Goal: Check status: Check status

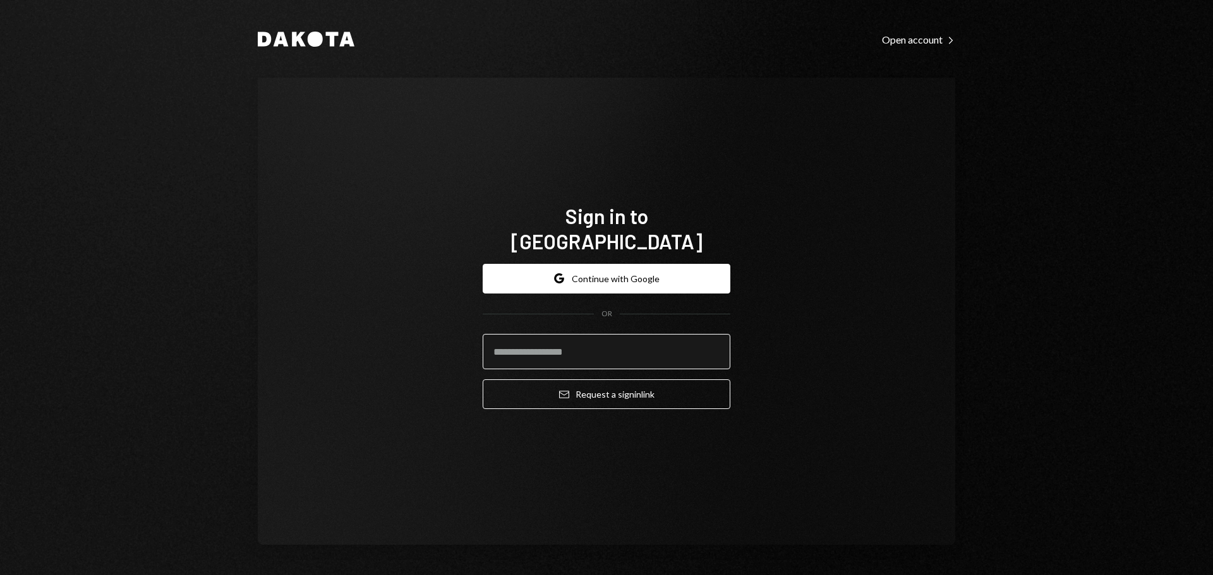
click at [578, 341] on input "email" at bounding box center [607, 351] width 248 height 35
type input "**********"
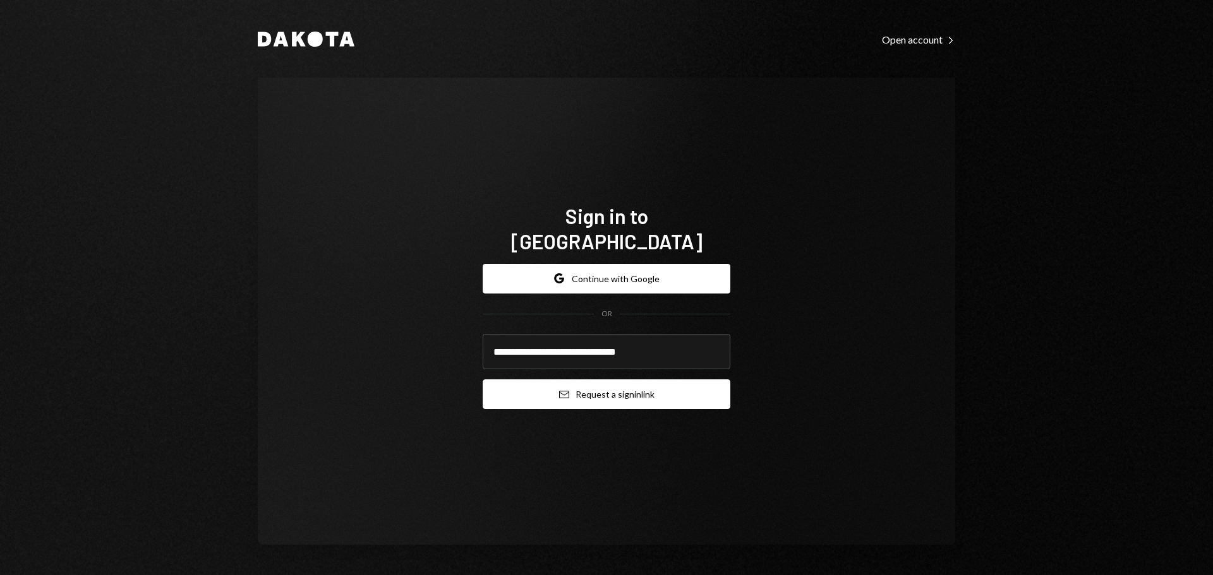
click at [526, 380] on button "Email Request a sign in link" at bounding box center [607, 395] width 248 height 30
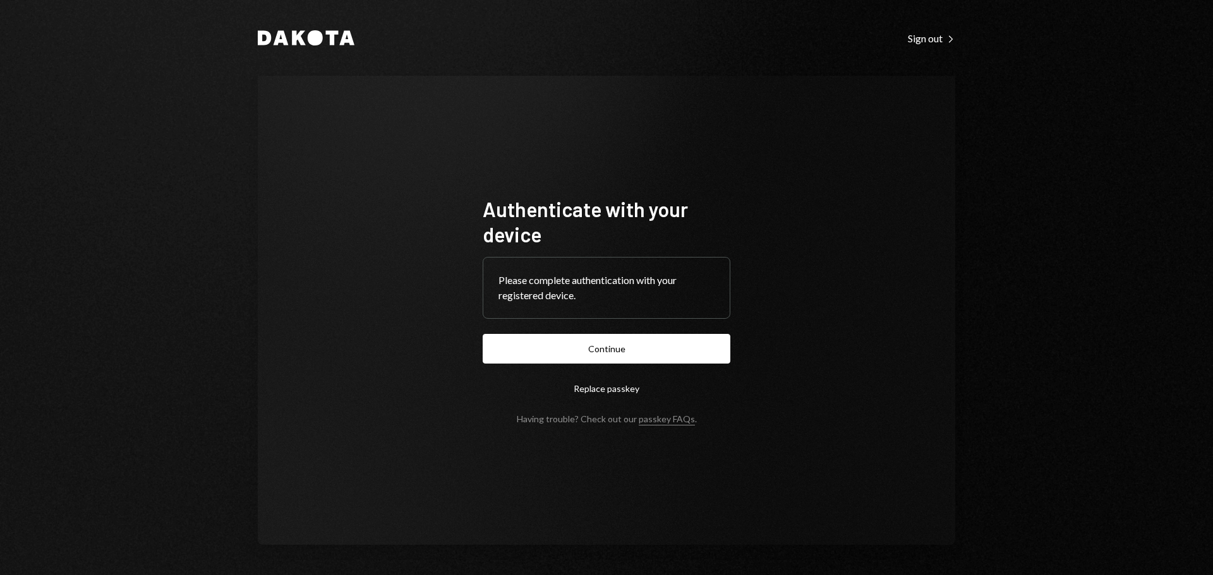
click at [660, 354] on button "Continue" at bounding box center [607, 349] width 248 height 30
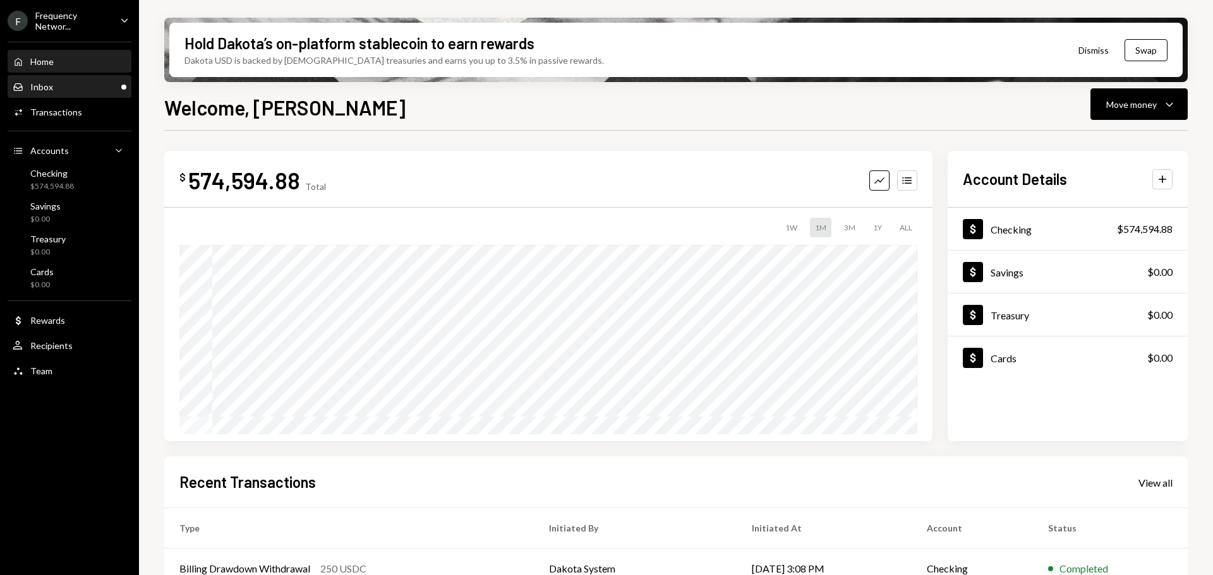
click at [61, 83] on div "Inbox Inbox" at bounding box center [70, 86] width 114 height 11
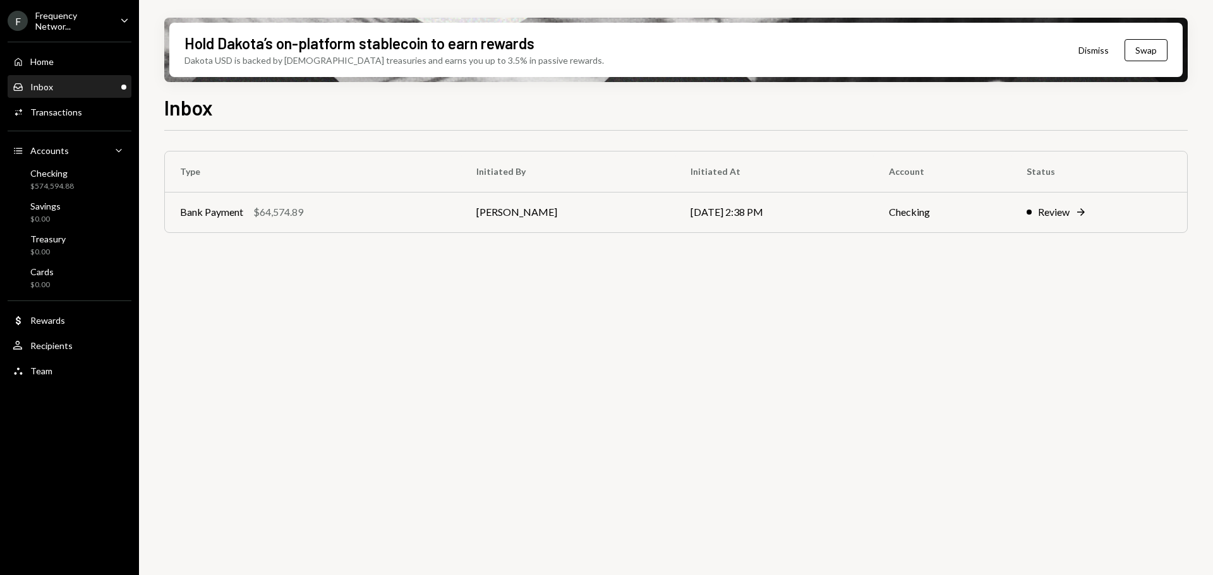
click at [87, 20] on div "Frequency Networ..." at bounding box center [72, 20] width 75 height 21
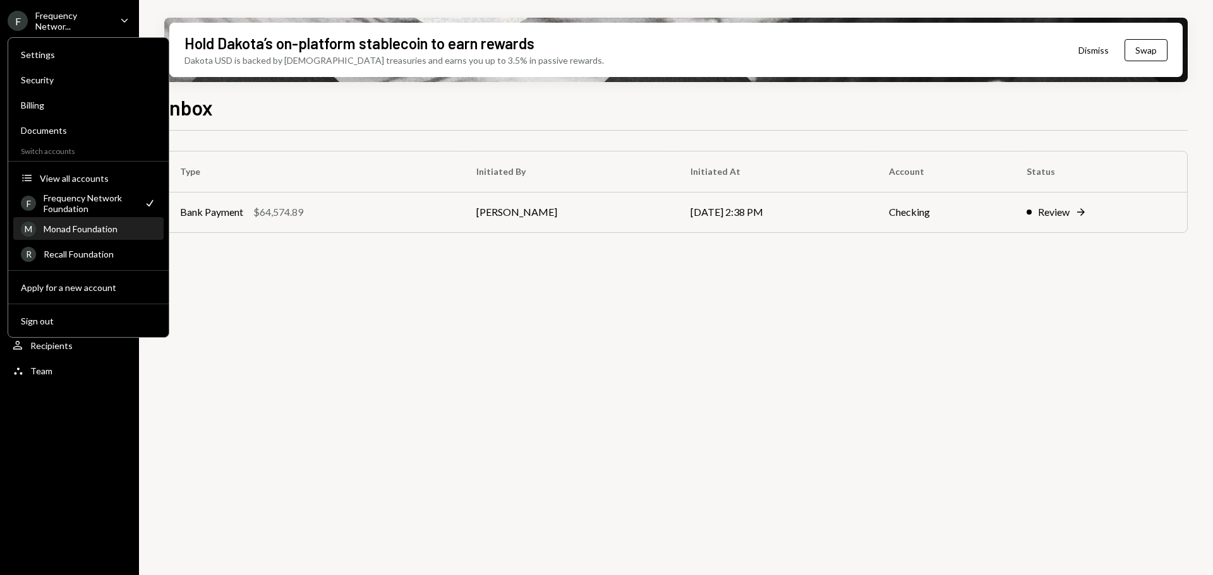
click at [90, 231] on div "Monad Foundation" at bounding box center [100, 229] width 112 height 11
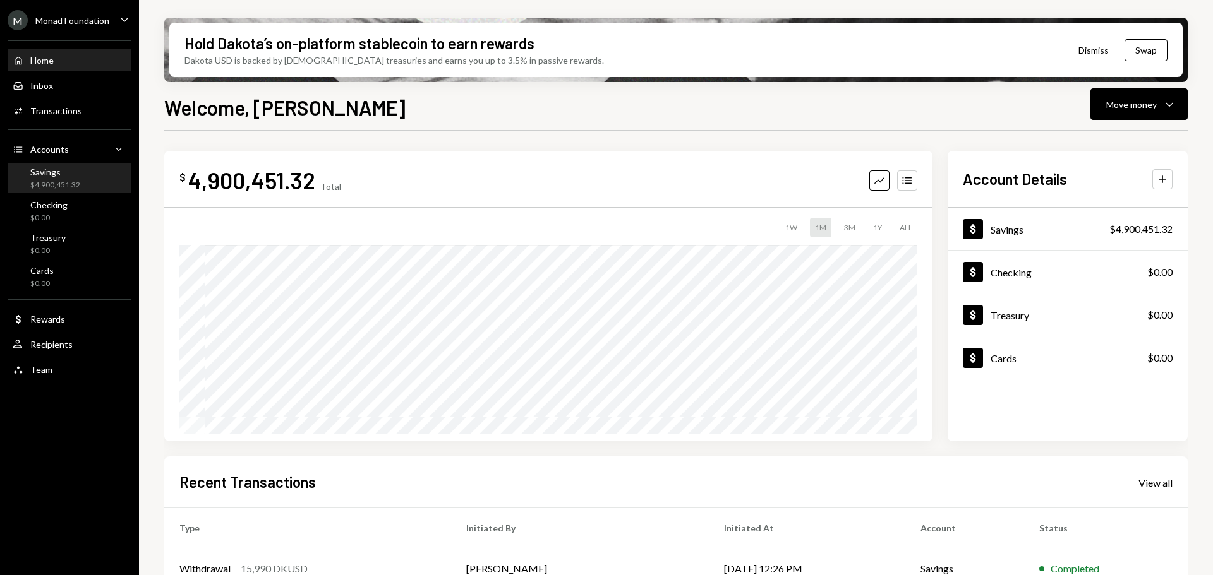
click at [50, 176] on div "Savings" at bounding box center [55, 172] width 50 height 11
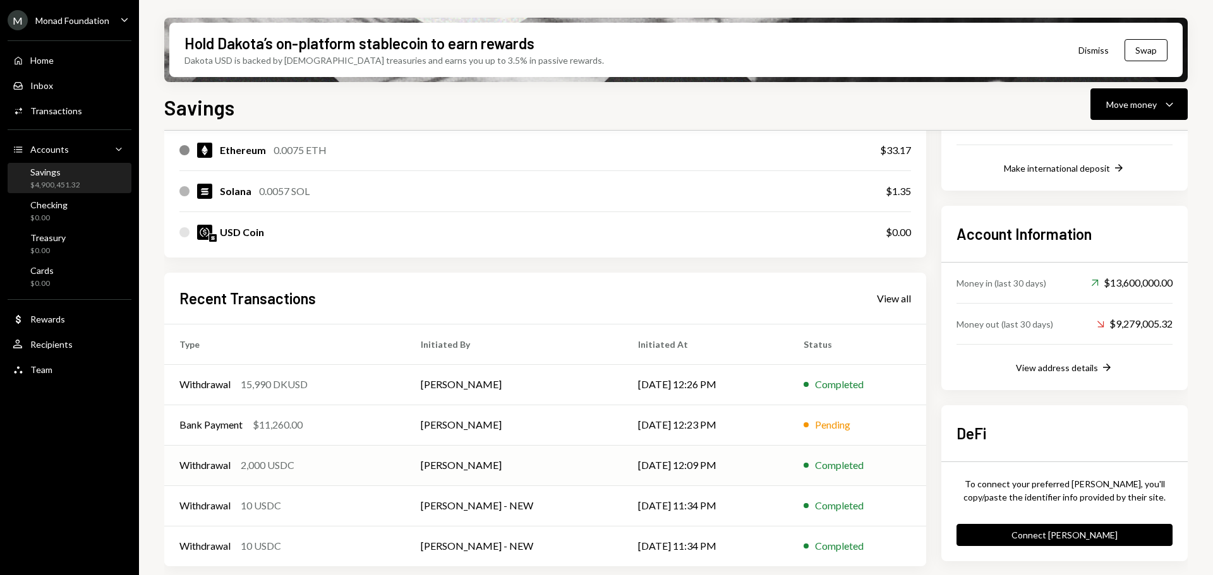
scroll to position [287, 0]
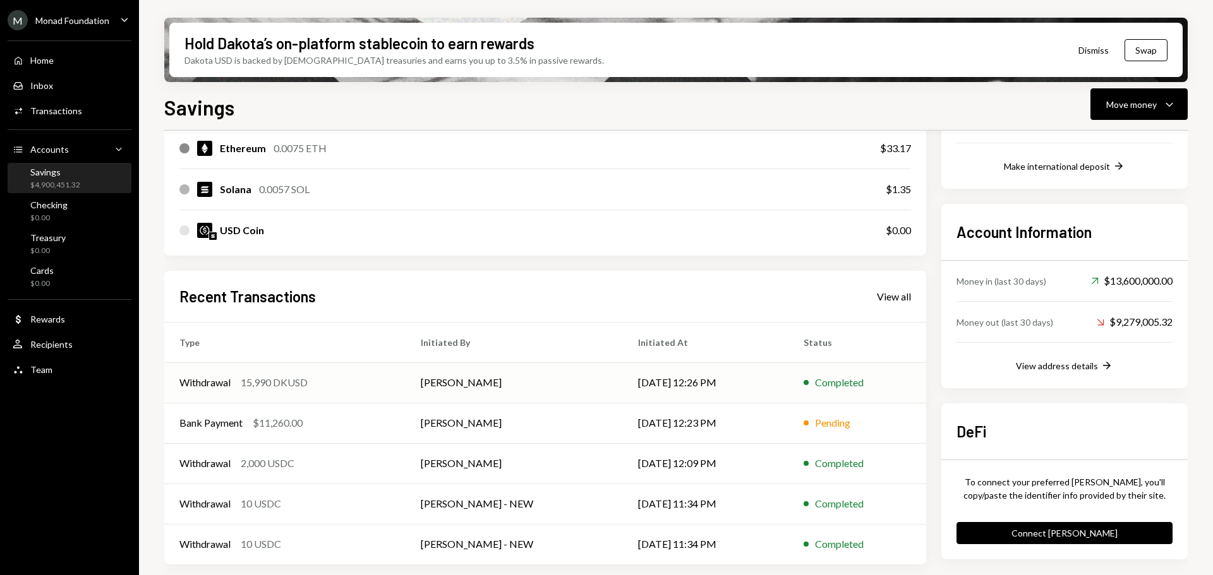
click at [344, 392] on td "Withdrawal 15,990 DKUSD" at bounding box center [284, 383] width 241 height 40
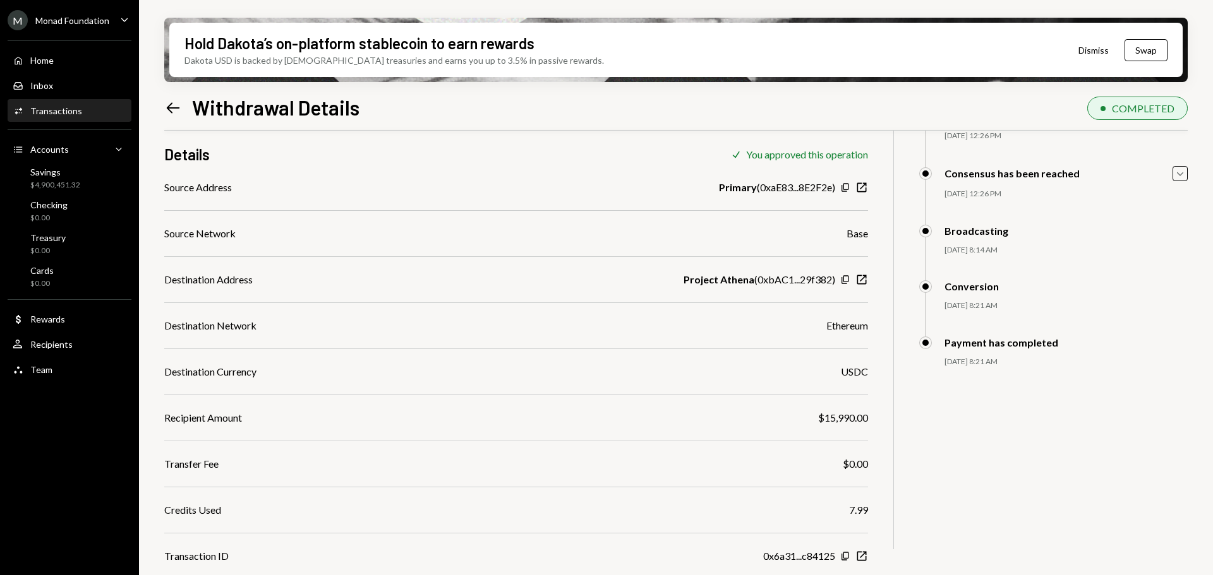
scroll to position [162, 0]
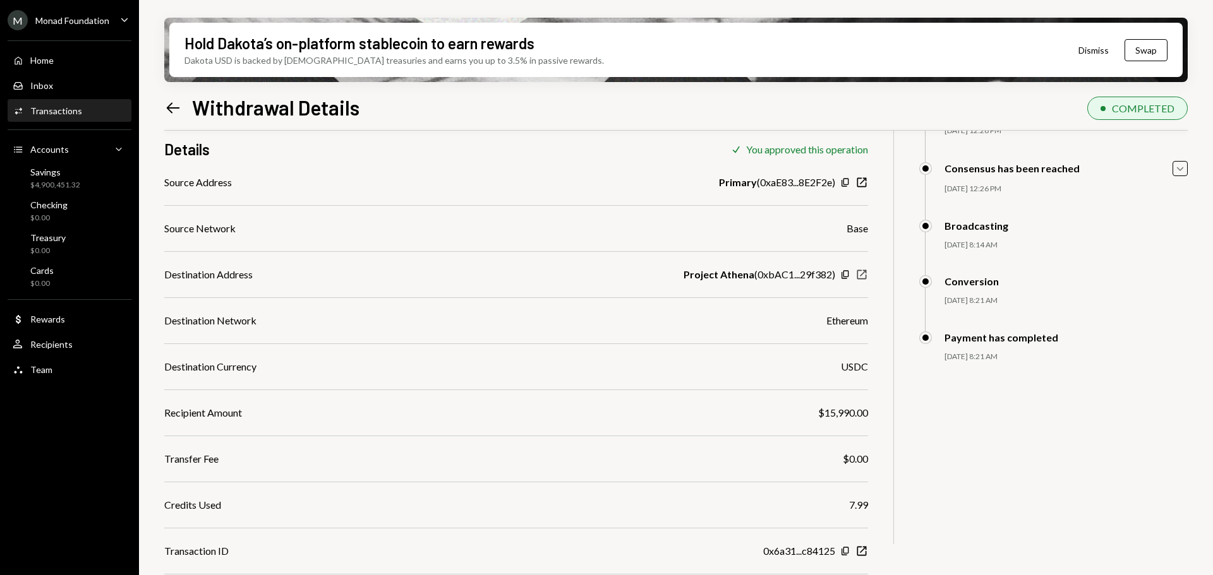
click at [865, 280] on icon "New Window" at bounding box center [861, 274] width 13 height 13
click at [844, 272] on icon "button" at bounding box center [844, 274] width 7 height 8
click at [68, 177] on div "Savings $4,900,451.32" at bounding box center [55, 179] width 50 height 24
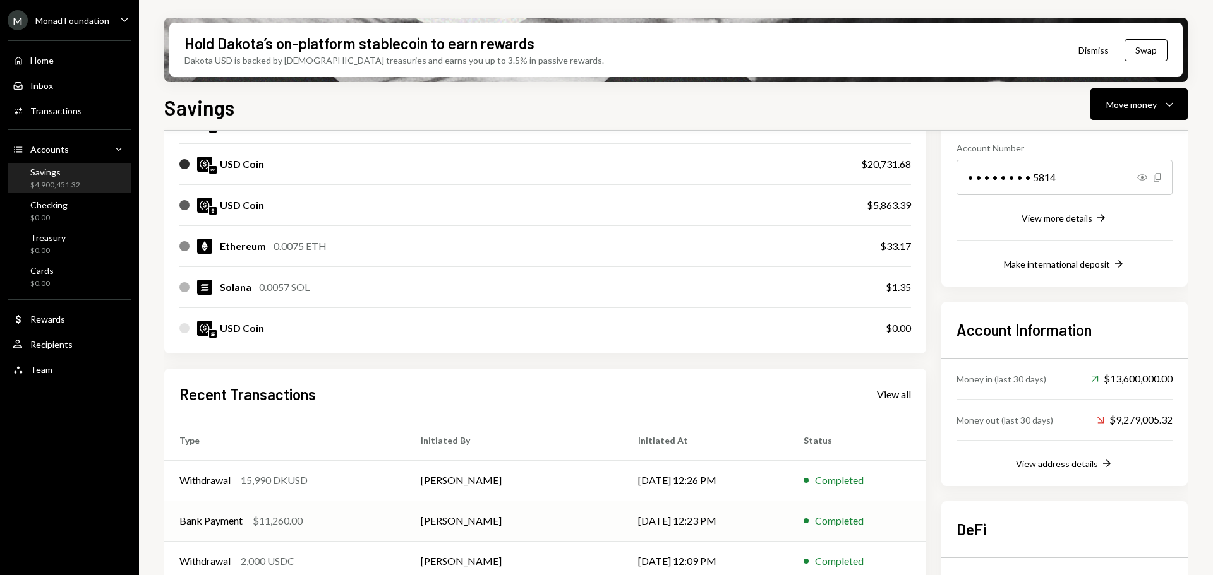
scroll to position [287, 0]
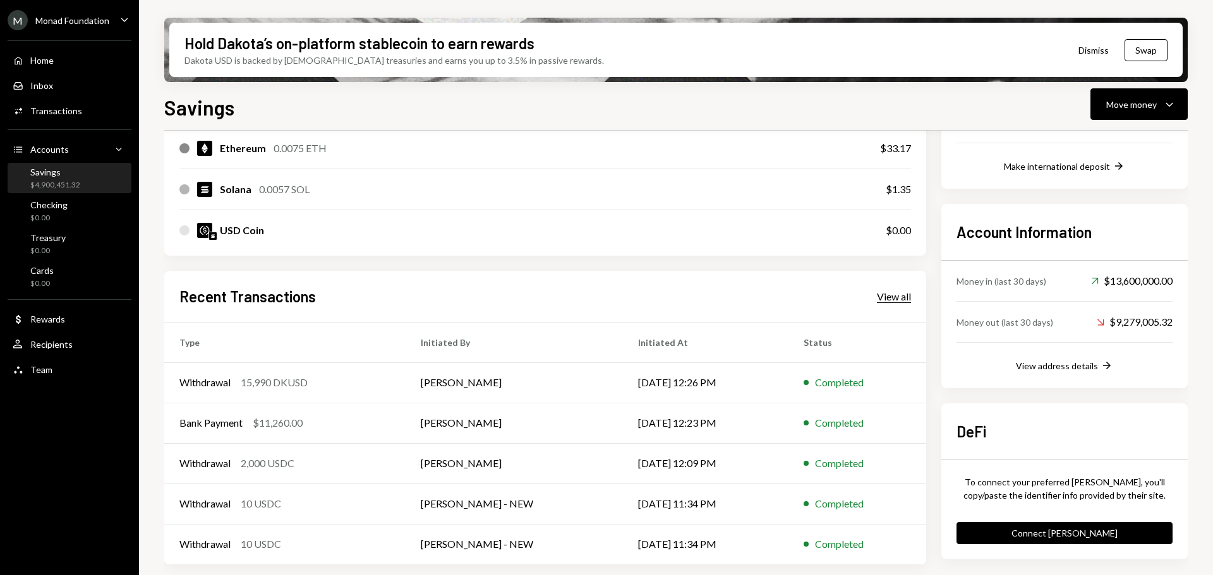
click at [890, 296] on div "View all" at bounding box center [894, 297] width 34 height 13
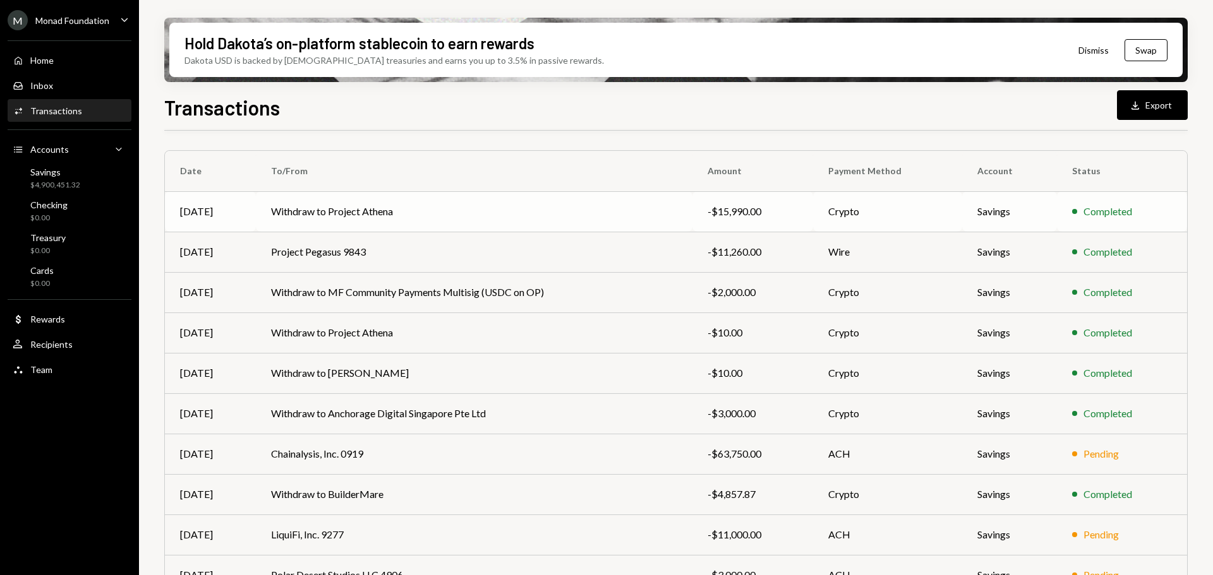
scroll to position [63, 0]
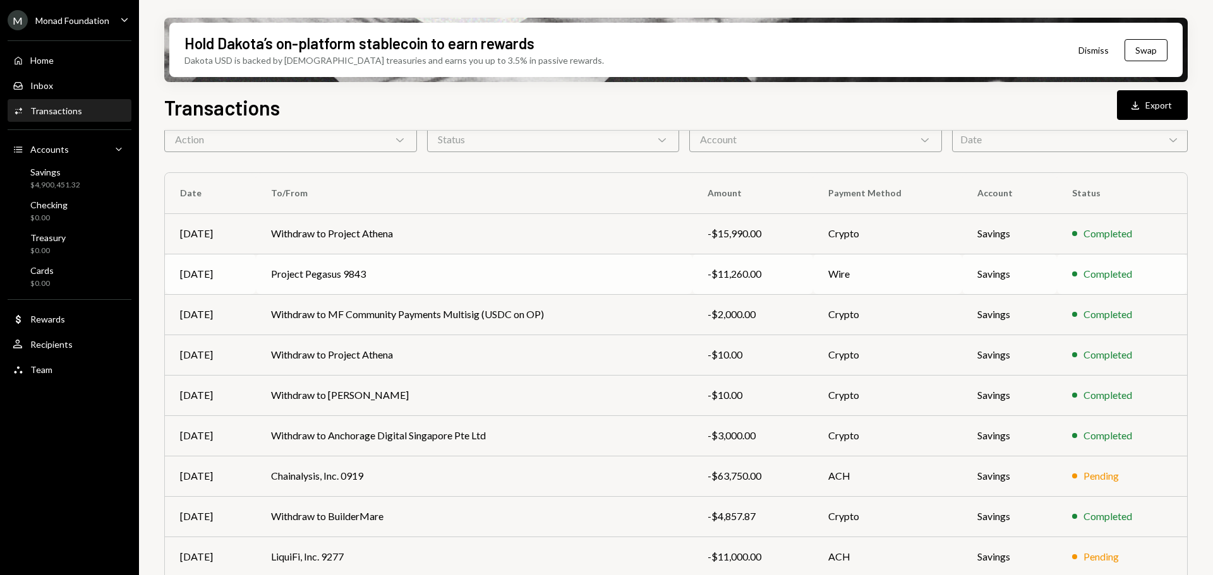
click at [447, 271] on td "Project Pegasus 9843" at bounding box center [474, 274] width 436 height 40
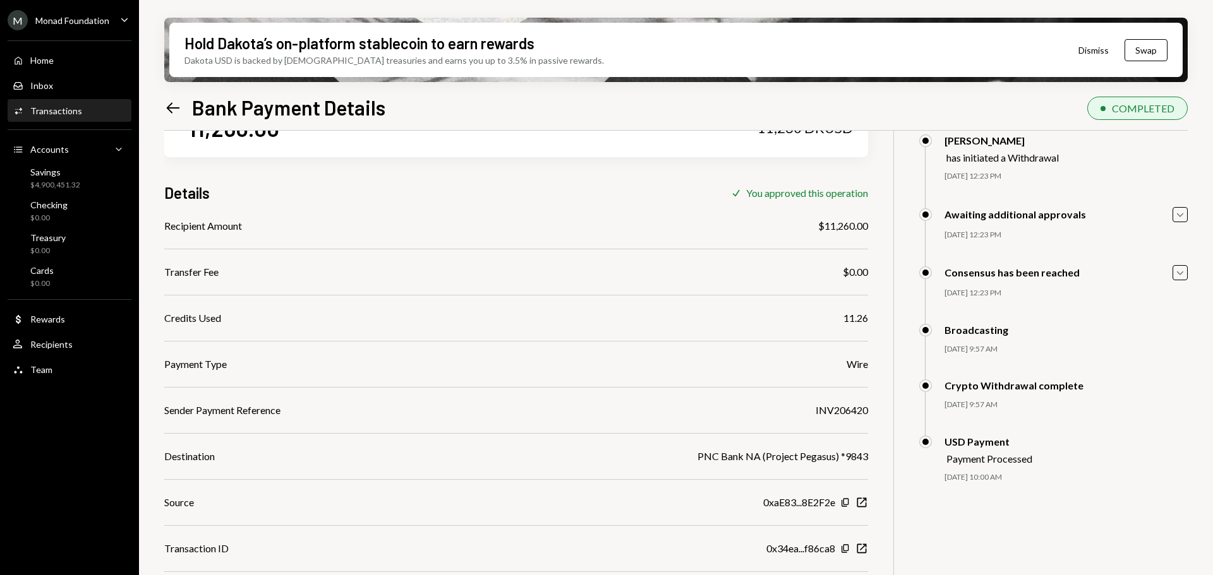
scroll to position [101, 0]
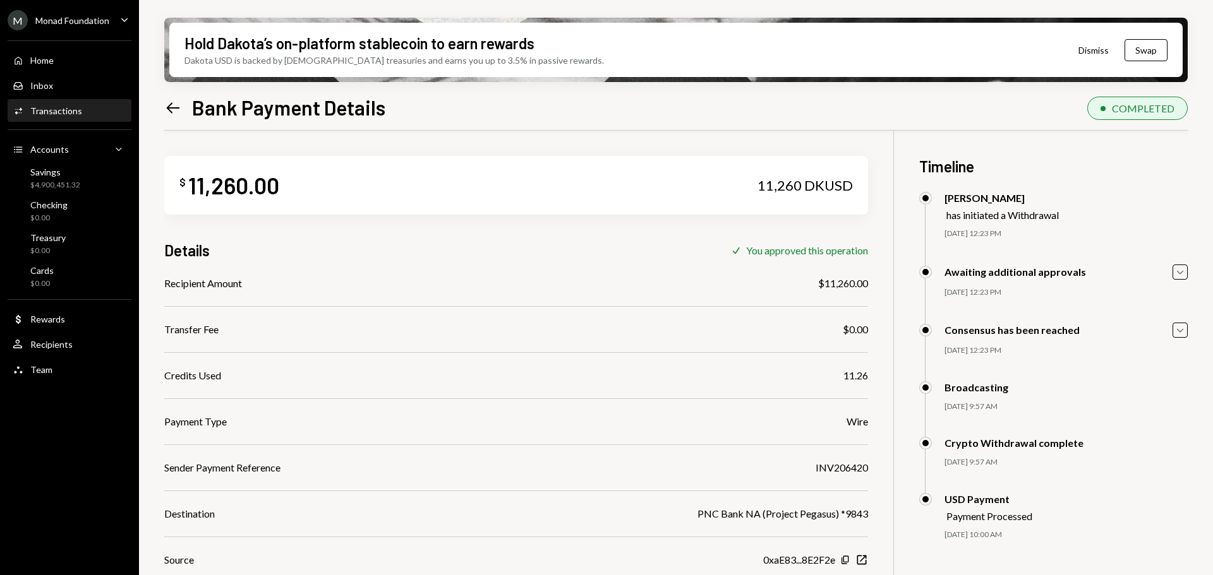
scroll to position [101, 0]
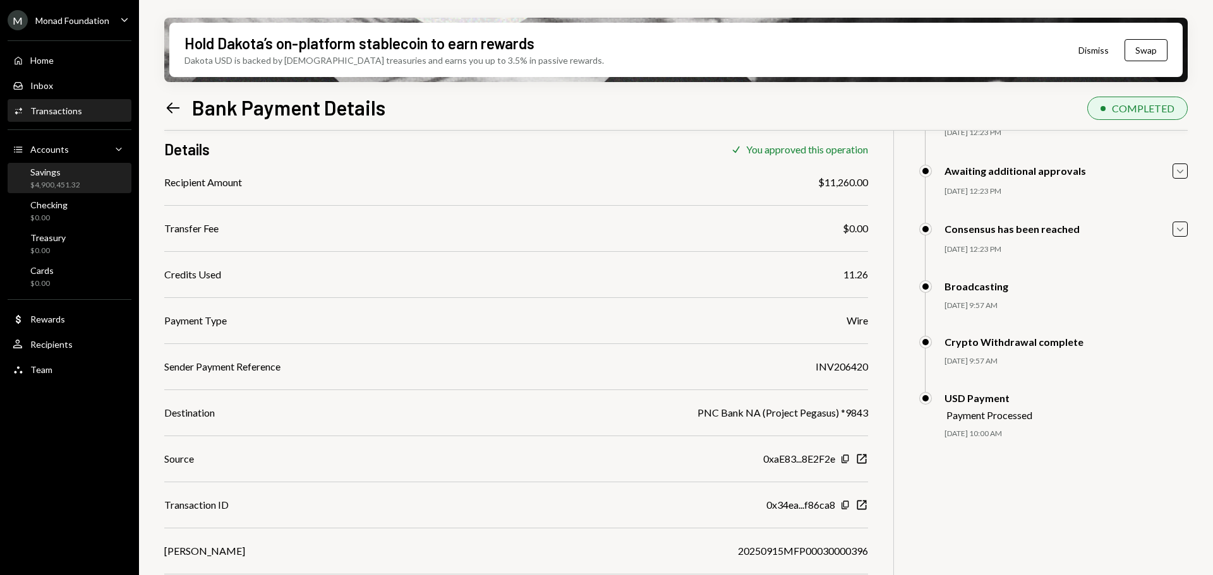
click at [57, 176] on div "Savings" at bounding box center [55, 172] width 50 height 11
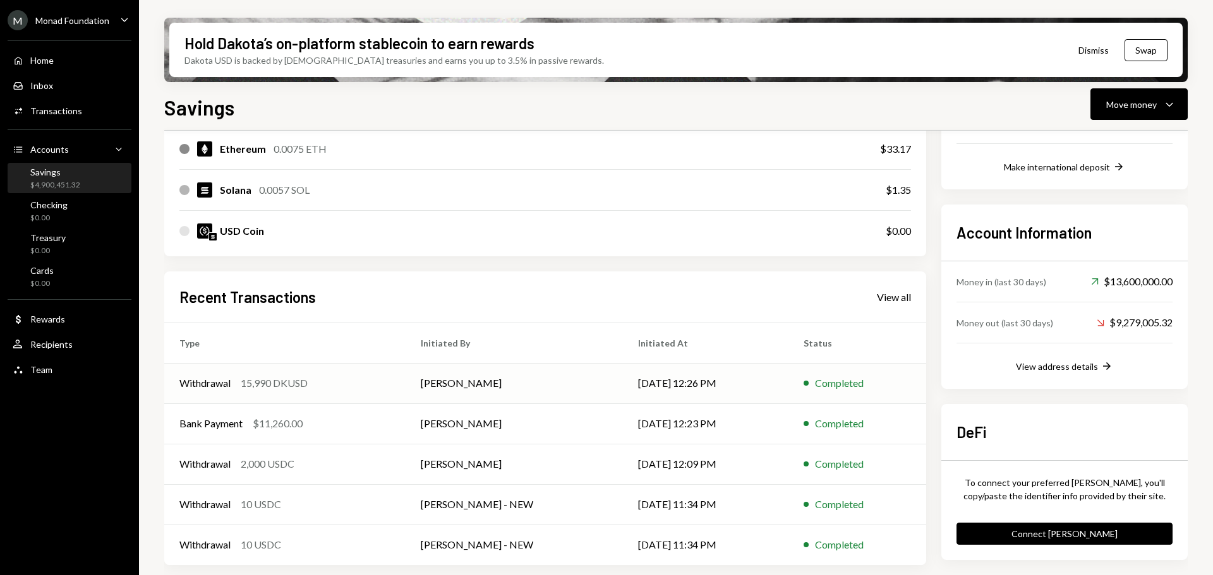
scroll to position [287, 0]
click at [356, 455] on td "Withdrawal 2,000 USDC" at bounding box center [284, 463] width 241 height 40
